Goal: Task Accomplishment & Management: Manage account settings

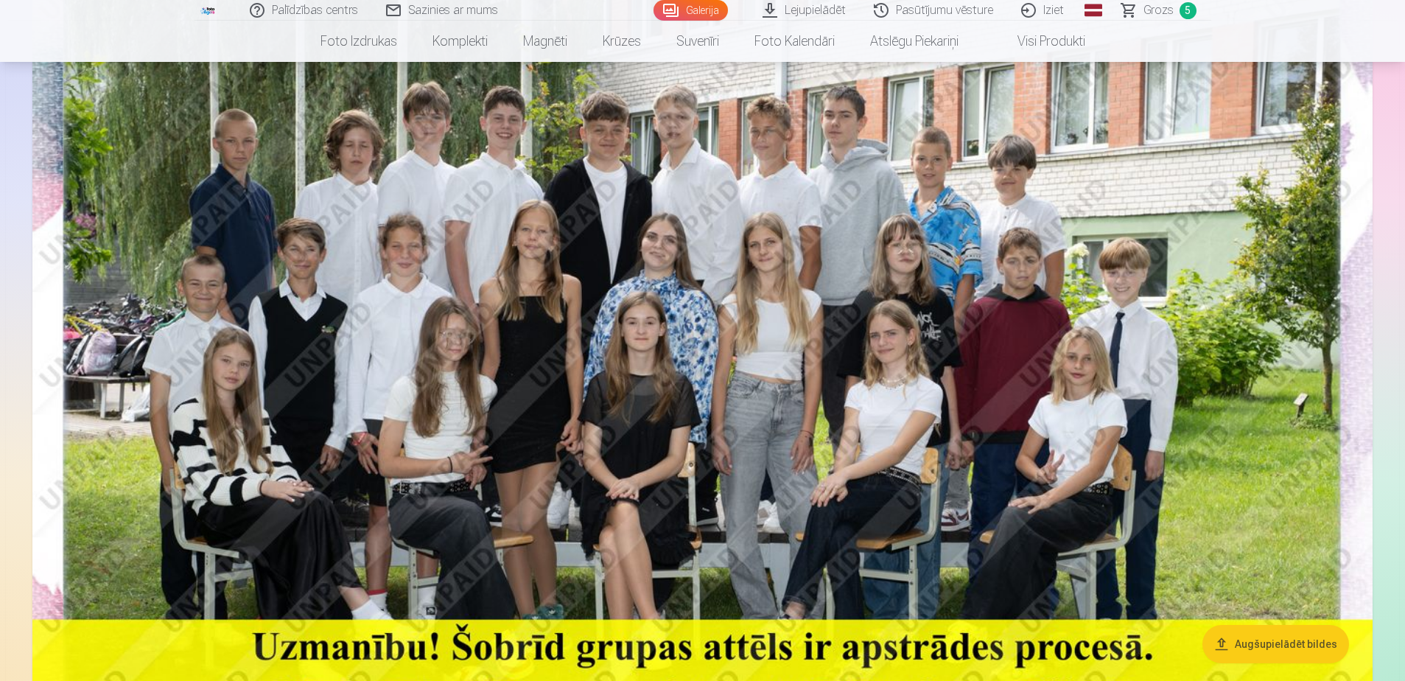
scroll to position [147, 0]
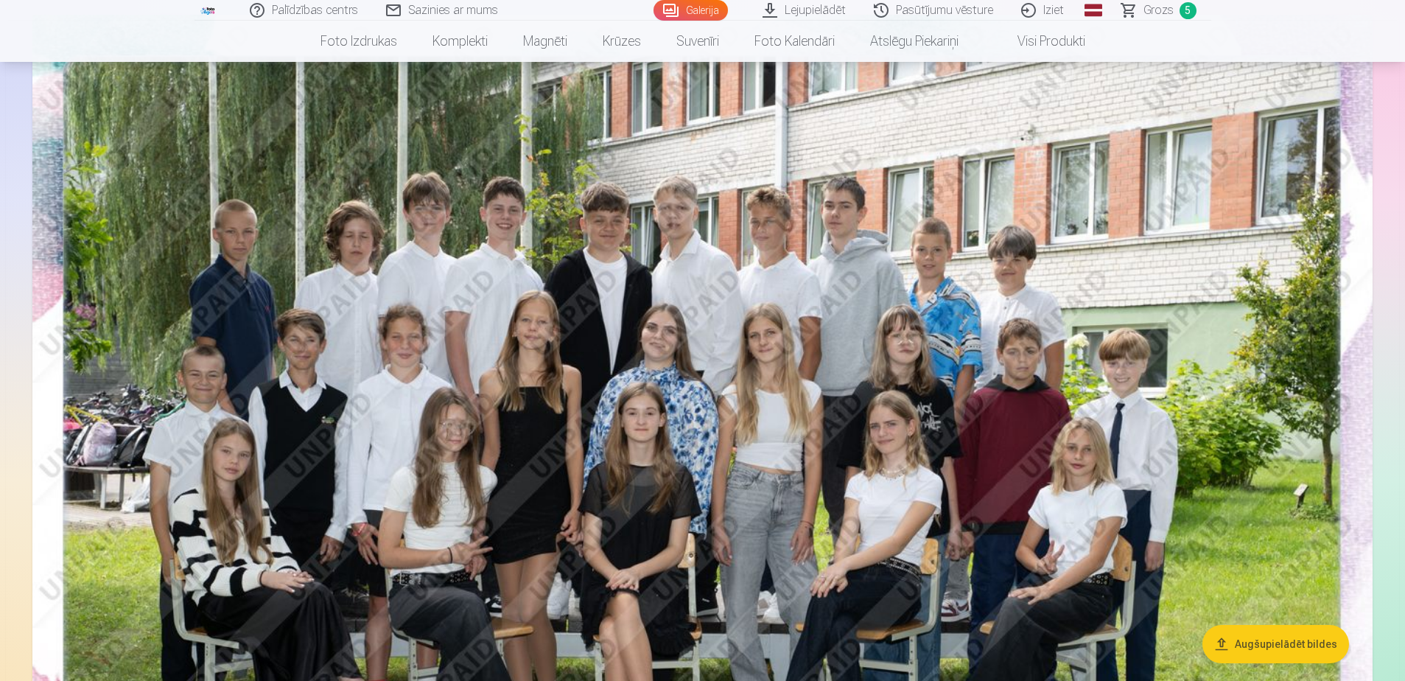
click at [0, 211] on html "Palīdzības centrs Sazinies ar mums Galerija Lejupielādēt Pasūtījumu vēsture Izi…" at bounding box center [702, 193] width 1405 height 681
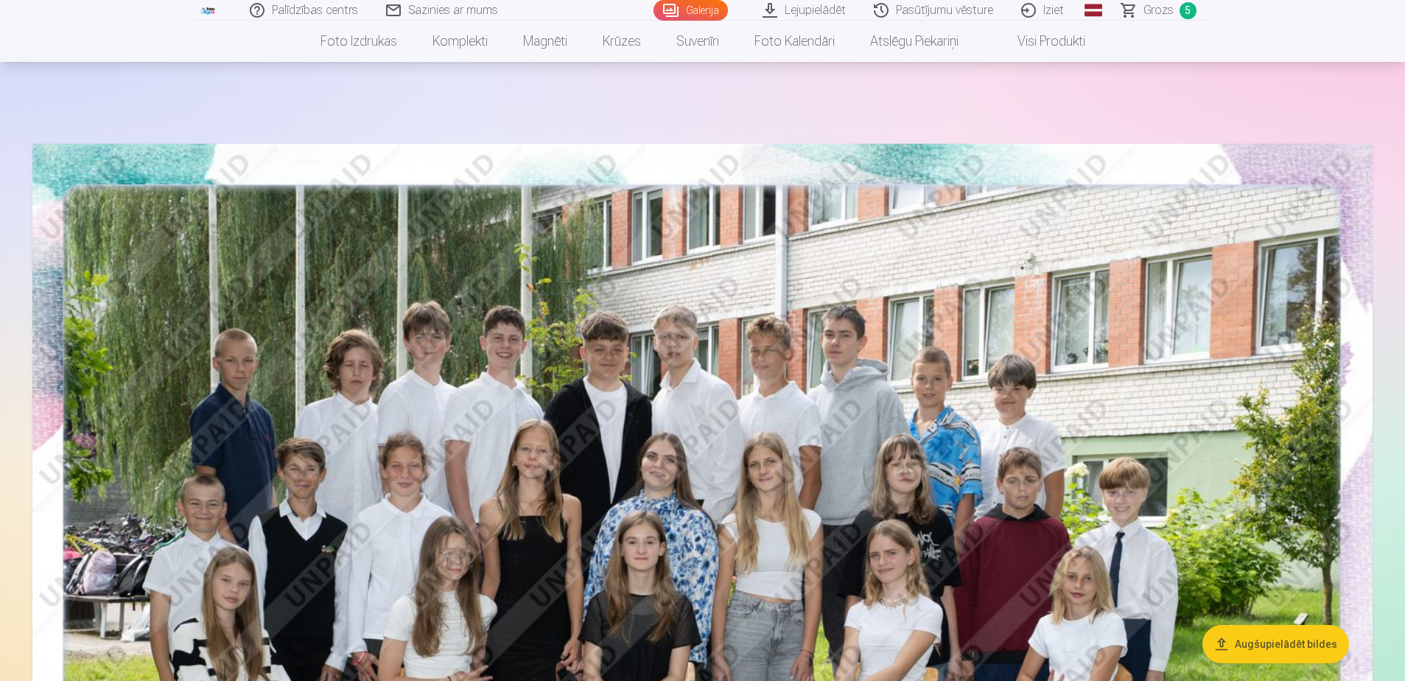
scroll to position [0, 0]
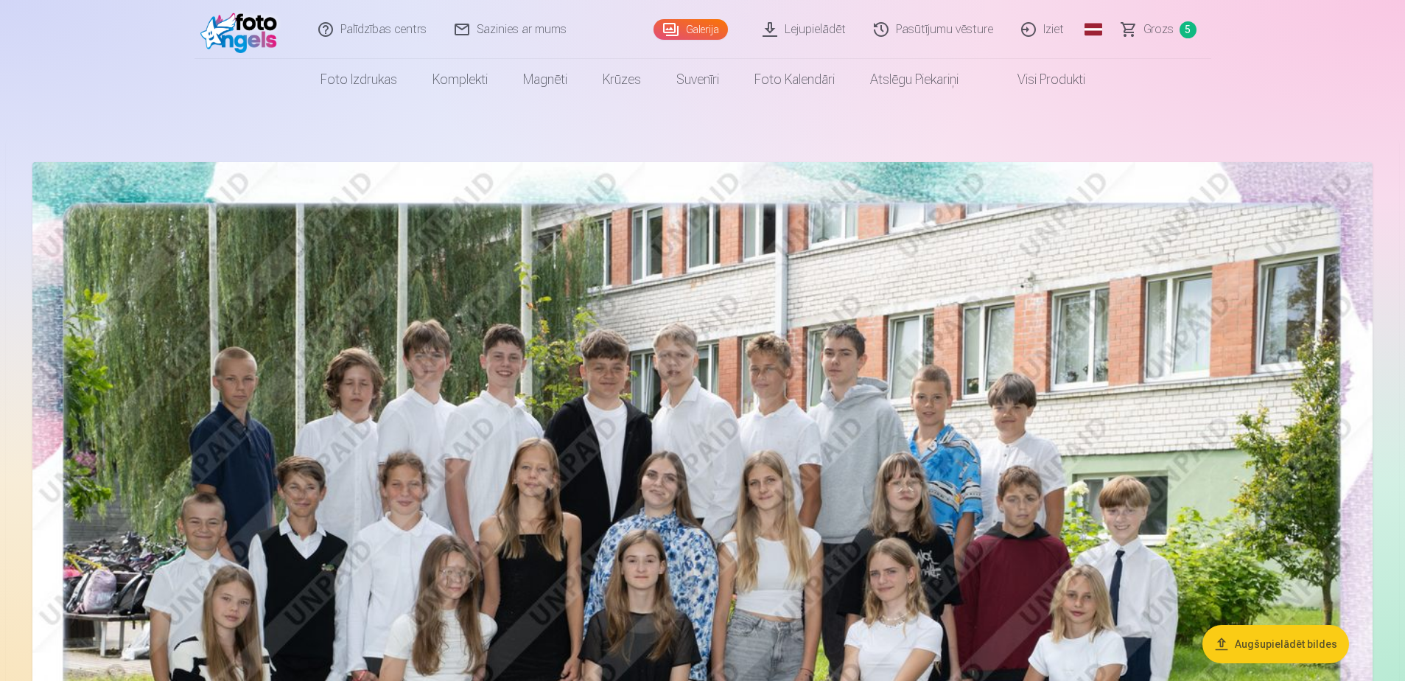
click at [1053, 32] on link "Iziet" at bounding box center [1043, 29] width 71 height 59
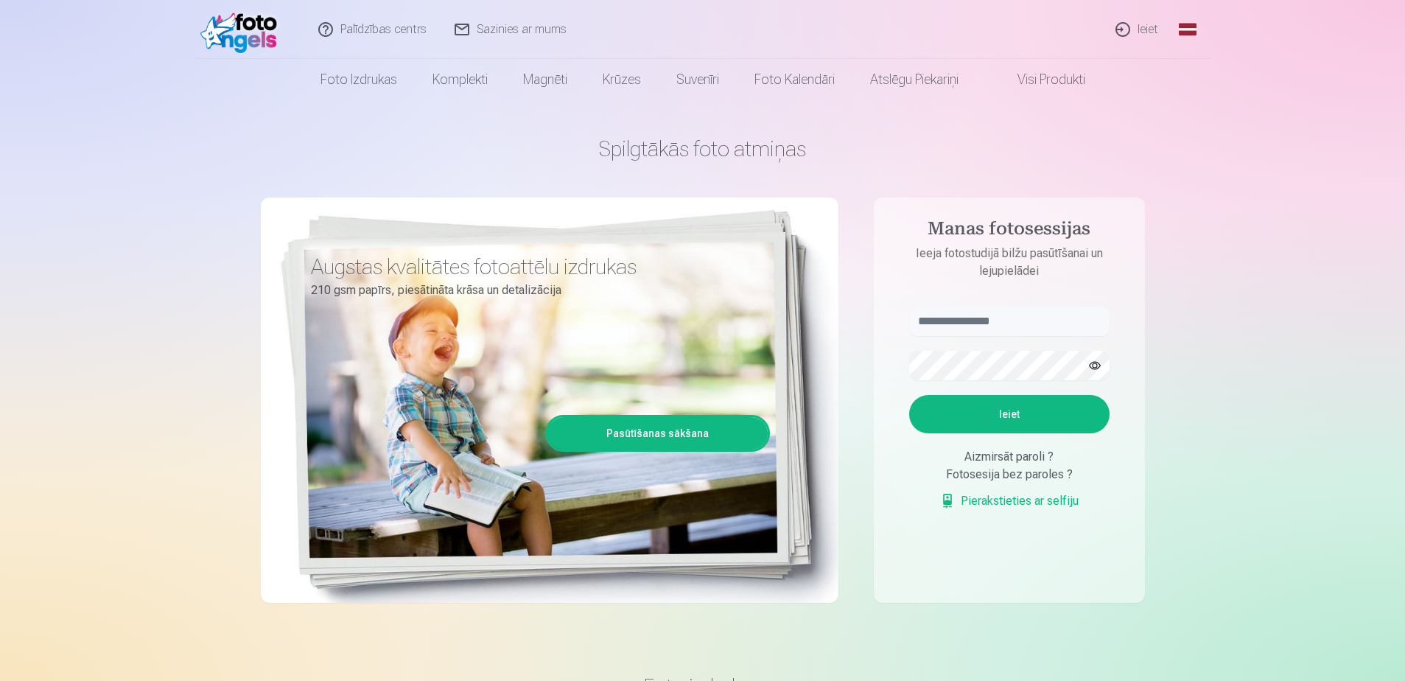
click at [1130, 31] on link "Ieiet" at bounding box center [1137, 29] width 71 height 59
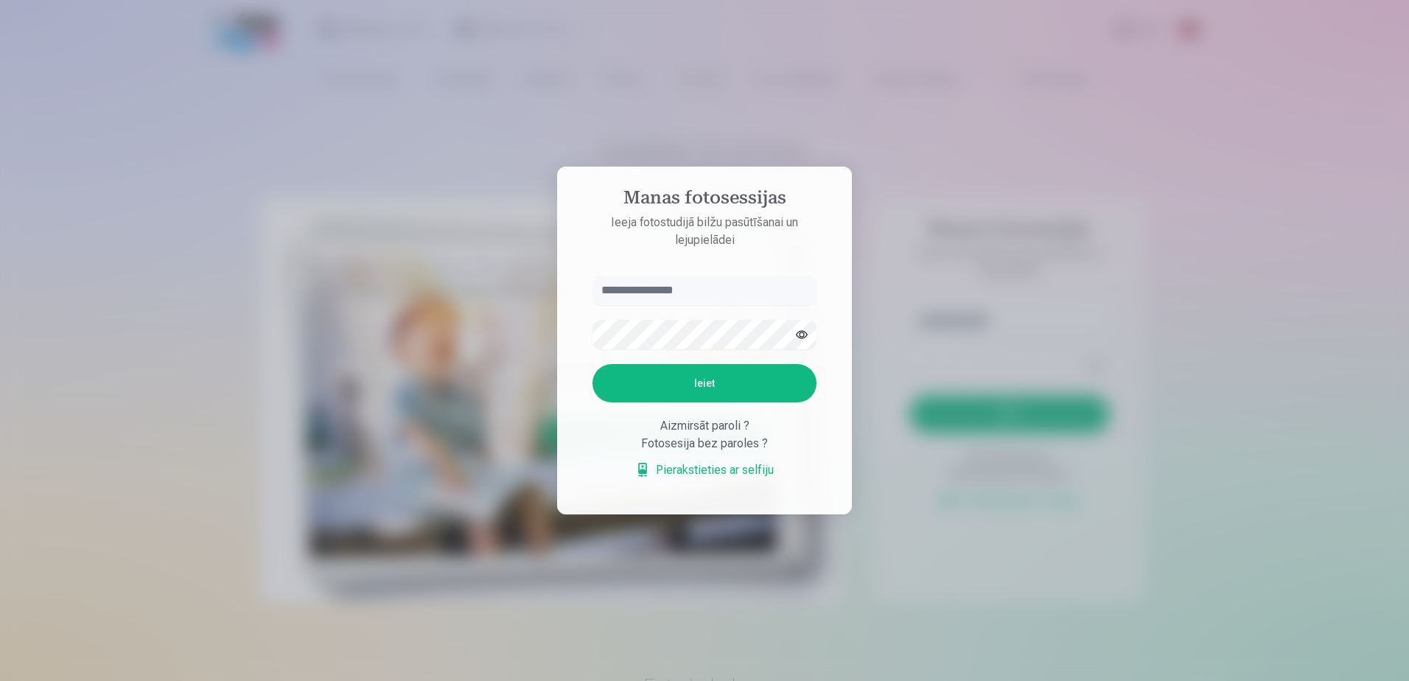
click at [645, 288] on input "text" at bounding box center [704, 290] width 224 height 29
type input "**********"
click at [684, 383] on button "Ieiet" at bounding box center [704, 383] width 224 height 38
